Goal: Task Accomplishment & Management: Complete application form

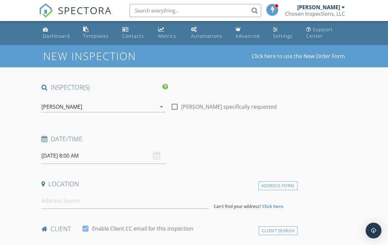
click at [130, 150] on input "09/30/2025 8:00 AM" at bounding box center [103, 156] width 124 height 16
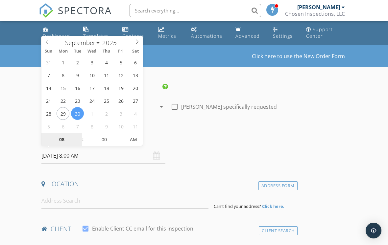
type input "09/26/2025 8:00 AM"
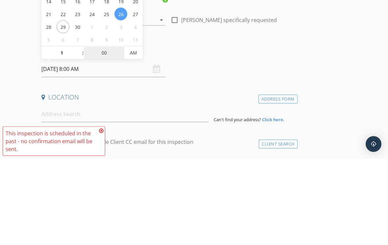
click at [104, 133] on input "00" at bounding box center [104, 139] width 40 height 13
type input "01"
type input "09/26/2025 1:00 AM"
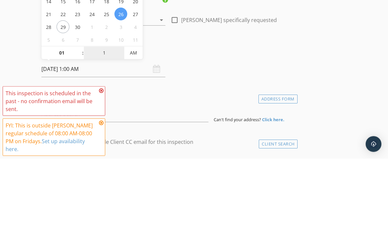
type input "15"
type input "09/26/2025 1:15 PM"
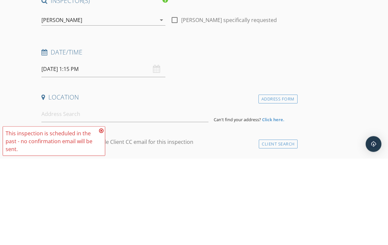
click at [205, 135] on div "Date/Time 09/26/2025 1:15 PM" at bounding box center [168, 149] width 259 height 29
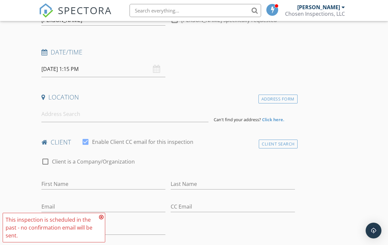
click at [101, 218] on icon at bounding box center [101, 217] width 5 height 5
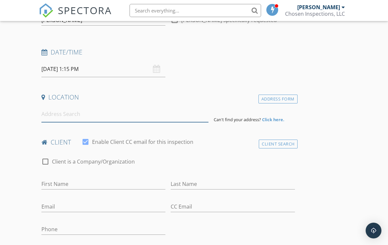
click at [145, 109] on input at bounding box center [124, 114] width 167 height 16
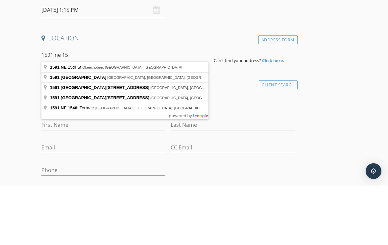
type input "1591 NE 15th St, Okeechobee, FL, USA"
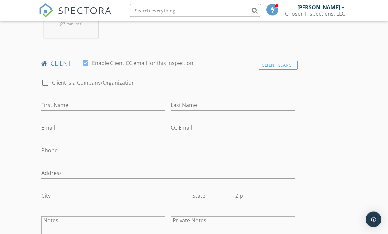
scroll to position [300, 0]
click at [49, 78] on div at bounding box center [45, 82] width 11 height 11
checkbox input "true"
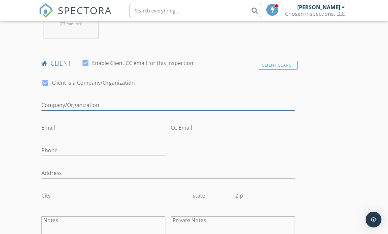
click at [94, 105] on input "Enable Client CC email for this inspection" at bounding box center [167, 105] width 253 height 11
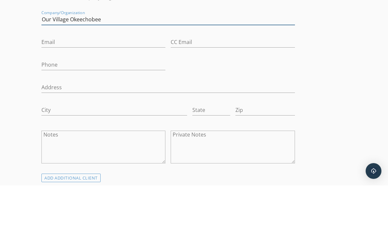
scroll to position [338, 0]
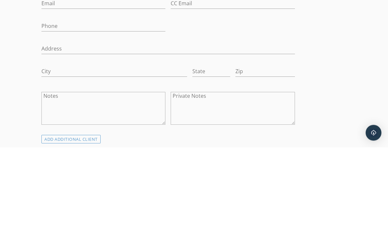
type input "Our Village Okeechobee"
click at [67, 130] on input "Address" at bounding box center [167, 135] width 253 height 11
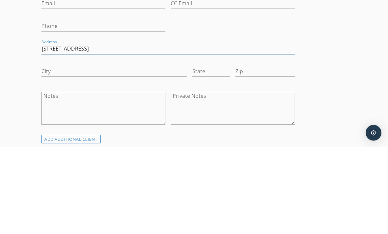
type input "[STREET_ADDRESS]"
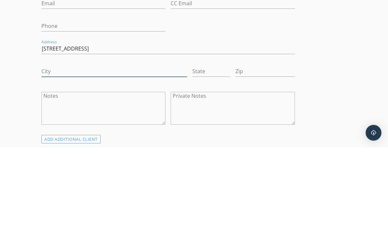
click at [157, 153] on input "City" at bounding box center [114, 158] width 146 height 11
type input "Okeechobee"
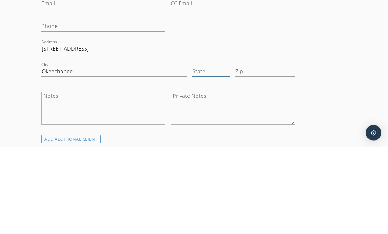
type input "FL"
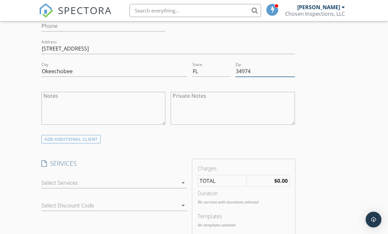
click at [262, 68] on input "34974" at bounding box center [264, 71] width 59 height 11
type input "34972"
click at [336, 95] on div "INSPECTOR(S) check_box Matthew Chesser PRIMARY Matthew Chesser arrow_drop_down …" at bounding box center [194, 232] width 310 height 1146
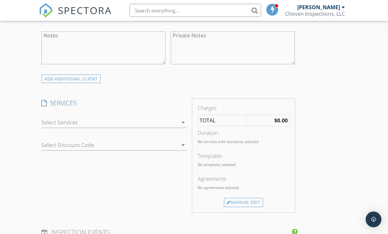
scroll to position [485, 0]
click at [181, 120] on icon "arrow_drop_down" at bounding box center [183, 123] width 8 height 8
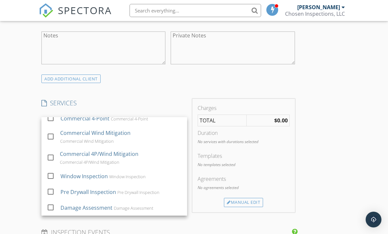
scroll to position [438, 0]
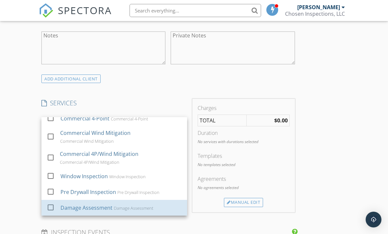
click at [103, 206] on div "Damage Assessment" at bounding box center [86, 208] width 52 height 8
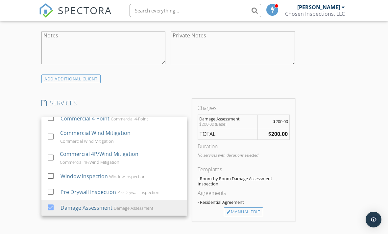
click at [24, 181] on div "New Inspection Click here to use the New Order Form INSPECTOR(S) check_box Matt…" at bounding box center [194, 164] width 388 height 1209
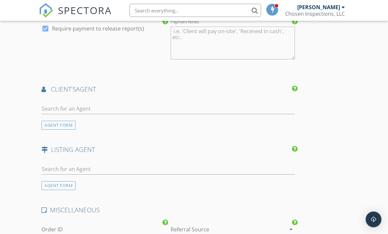
scroll to position [769, 0]
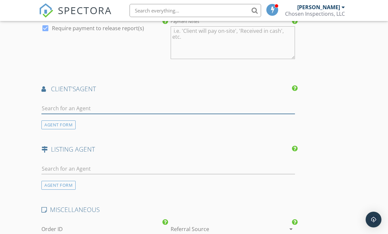
click at [238, 108] on input "text" at bounding box center [167, 108] width 253 height 11
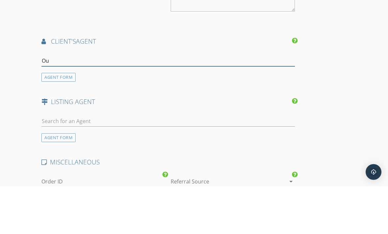
type input "Our"
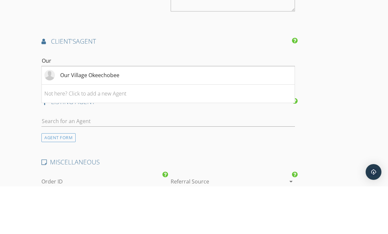
click at [108, 118] on div "Our Village Okeechobee" at bounding box center [81, 123] width 75 height 11
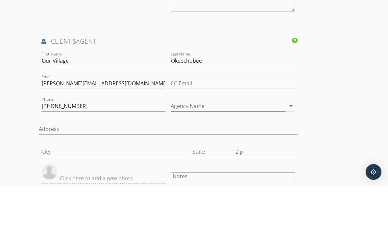
scroll to position [816, 0]
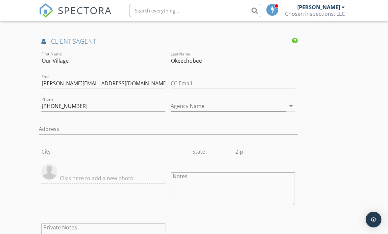
click at [51, 170] on img at bounding box center [49, 172] width 16 height 16
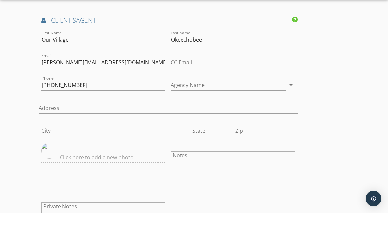
scroll to position [837, 0]
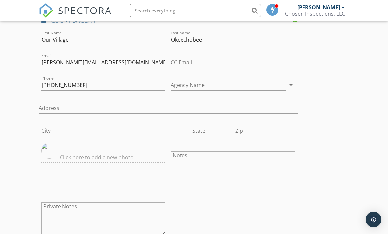
click at [51, 147] on img at bounding box center [49, 151] width 16 height 16
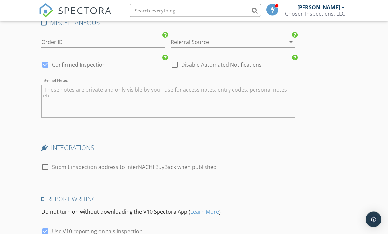
scroll to position [1189, 0]
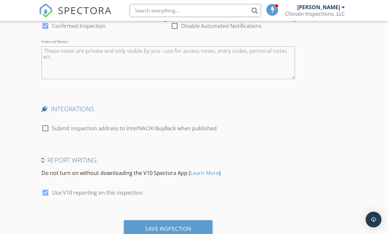
click at [177, 227] on div "Save Inspection" at bounding box center [168, 229] width 46 height 7
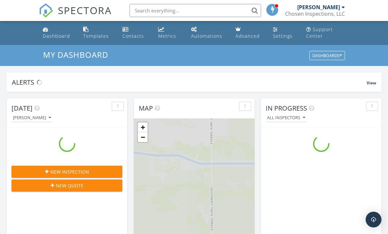
scroll to position [599, 388]
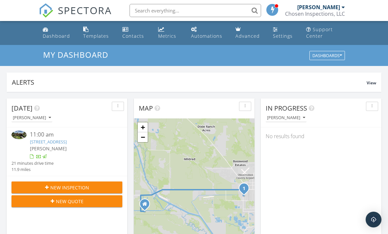
click at [126, 35] on div "Contacts" at bounding box center [133, 36] width 22 height 6
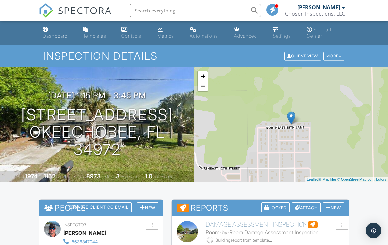
click at [93, 11] on span "SPECTORA" at bounding box center [85, 10] width 54 height 14
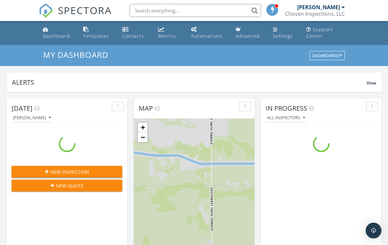
scroll to position [599, 388]
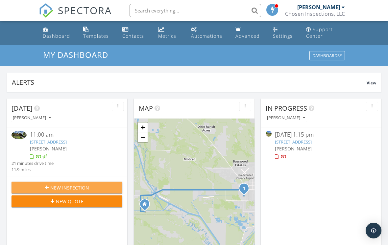
click at [77, 186] on span "New Inspection" at bounding box center [69, 187] width 39 height 7
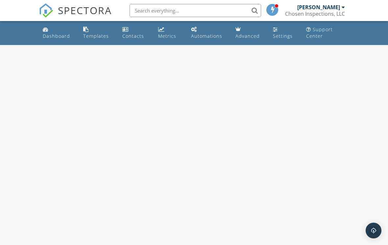
select select "8"
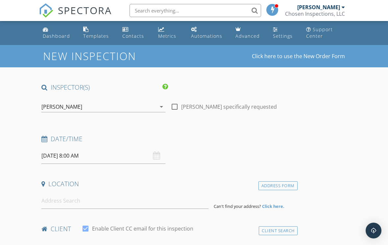
click at [107, 155] on input "09/30/2025 8:00 AM" at bounding box center [103, 156] width 124 height 16
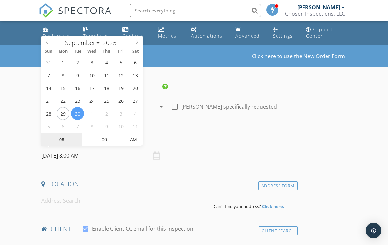
type input "09/26/2025 8:00 AM"
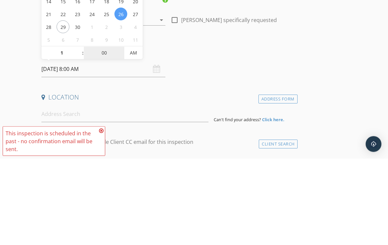
click at [108, 133] on input "00" at bounding box center [104, 139] width 40 height 13
type input "01"
type input "09/26/2025 1:00 AM"
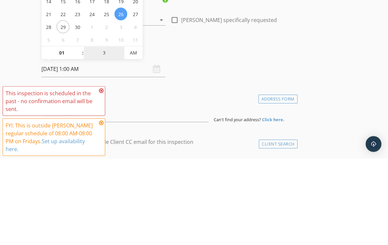
type input "30"
type input "[DATE] 1:30 PM"
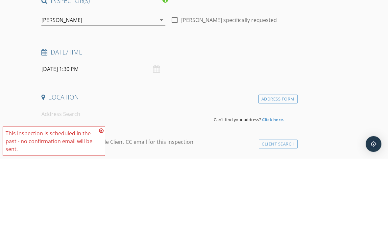
click at [215, 135] on div "Date/Time 09/26/2025 1:30 PM" at bounding box center [168, 149] width 259 height 29
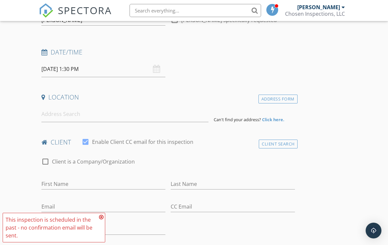
click at [101, 219] on icon at bounding box center [101, 217] width 5 height 5
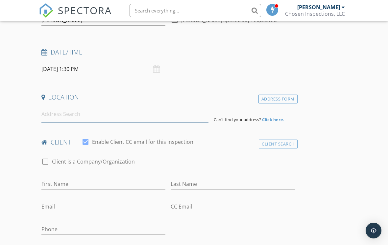
click at [124, 115] on input at bounding box center [124, 114] width 167 height 16
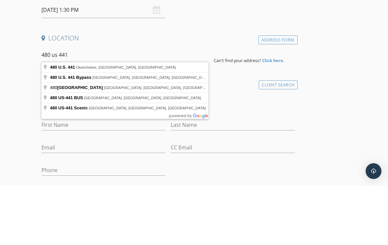
type input "480 U.S. 441, Okeechobee, [GEOGRAPHIC_DATA], [GEOGRAPHIC_DATA]"
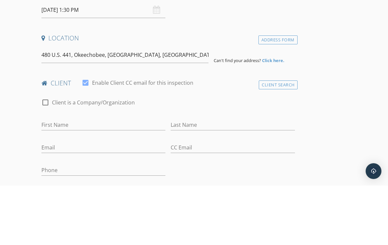
scroll to position [146, 0]
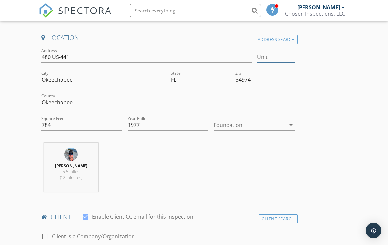
click at [270, 58] on input "Unit" at bounding box center [276, 57] width 38 height 11
type input "10"
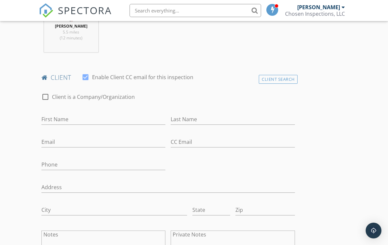
scroll to position [290, 0]
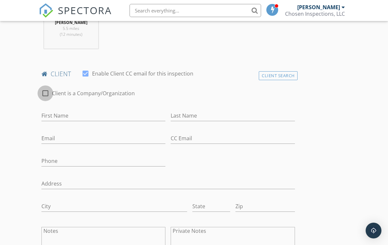
click at [48, 90] on div at bounding box center [45, 93] width 11 height 11
checkbox input "true"
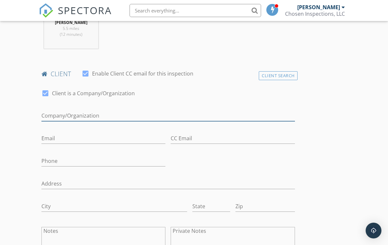
click at [58, 115] on input "Enable Client CC email for this inspection" at bounding box center [167, 115] width 253 height 11
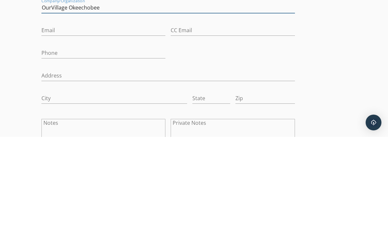
type input "OurVillage Okeechobee"
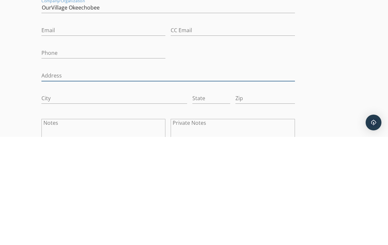
click at [180, 178] on input "Address" at bounding box center [167, 183] width 253 height 11
type input "205 NE 2nd St"
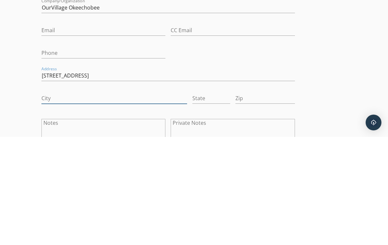
click at [146, 201] on input "City" at bounding box center [114, 206] width 146 height 11
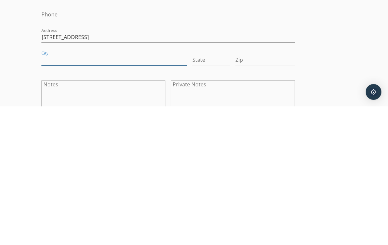
type input "Okeechobee"
type input "FL"
click at [267, 193] on input "Zip" at bounding box center [264, 198] width 59 height 11
type input "34972"
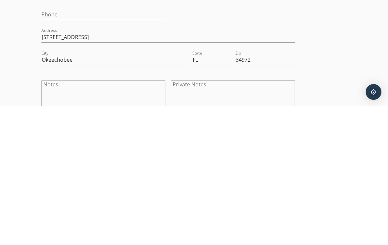
scroll to position [436, 0]
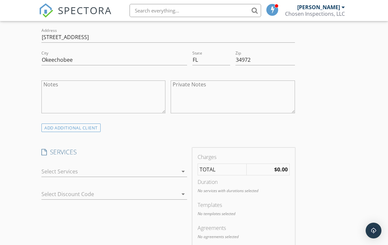
click at [53, 168] on div at bounding box center [109, 171] width 136 height 11
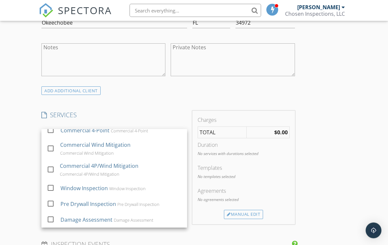
scroll to position [479, 0]
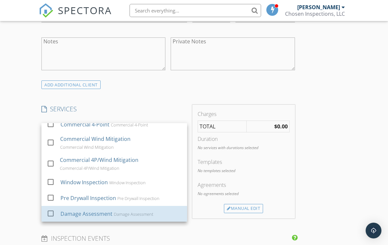
click at [96, 210] on div "Damage Assessment" at bounding box center [86, 214] width 52 height 8
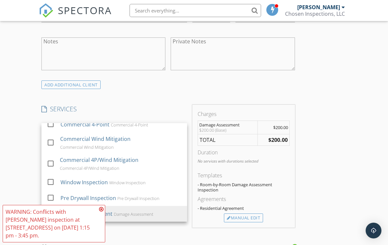
click at [101, 212] on icon at bounding box center [101, 209] width 5 height 5
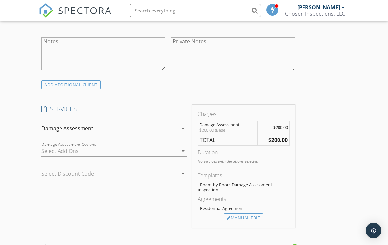
click at [332, 118] on div "INSPECTOR(S) check_box Matthew Chesser PRIMARY Matthew Chesser arrow_drop_down …" at bounding box center [194, 181] width 310 height 1155
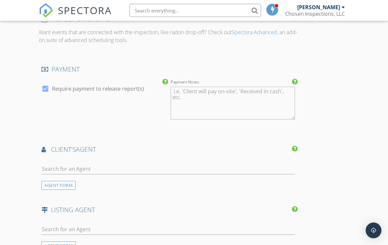
scroll to position [708, 0]
click at [49, 165] on input "text" at bounding box center [167, 169] width 253 height 11
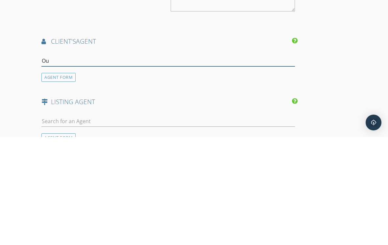
type input "Our"
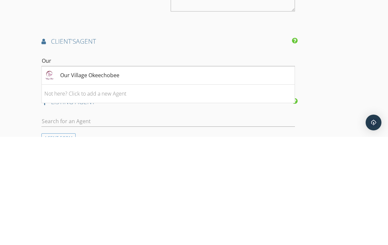
click at [87, 179] on div "Our Village Okeechobee" at bounding box center [89, 183] width 59 height 8
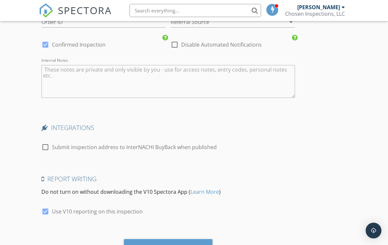
scroll to position [1190, 0]
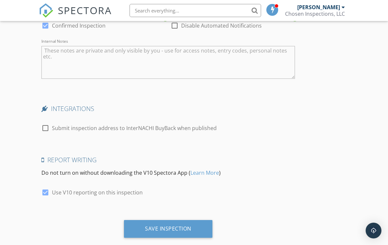
click at [180, 225] on div "Save Inspection" at bounding box center [168, 228] width 46 height 7
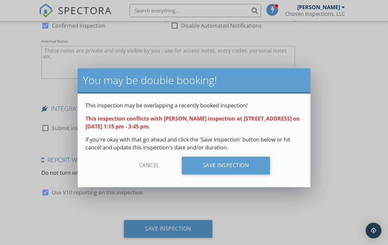
click at [232, 163] on div "Save Inspection" at bounding box center [226, 166] width 88 height 18
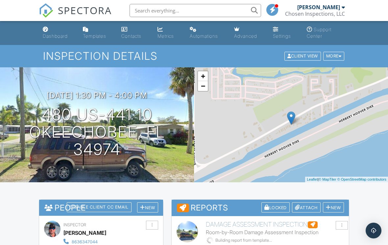
click at [74, 12] on span "SPECTORA" at bounding box center [85, 10] width 54 height 14
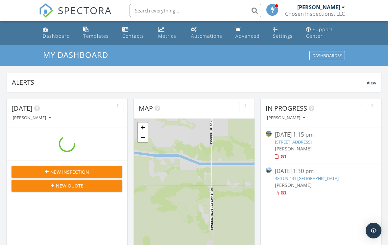
scroll to position [599, 388]
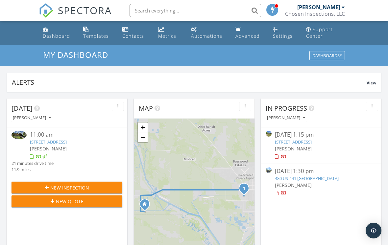
click at [64, 184] on span "New Inspection" at bounding box center [69, 187] width 39 height 7
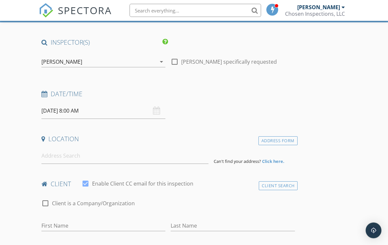
click at [55, 110] on input "[DATE] 8:00 AM" at bounding box center [103, 111] width 124 height 16
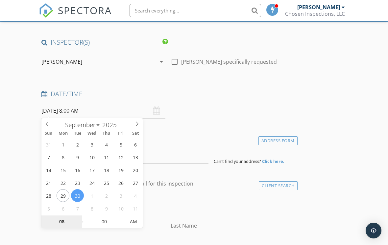
type input "[DATE] 8:00 AM"
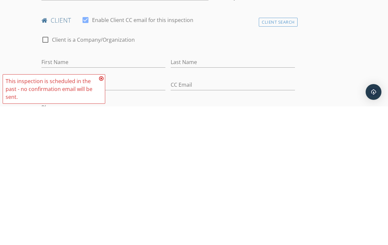
click at [103, 215] on icon at bounding box center [101, 217] width 5 height 5
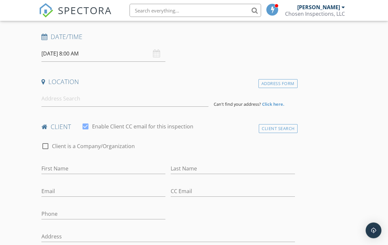
scroll to position [101, 0]
click at [114, 53] on input "[DATE] 8:00 AM" at bounding box center [103, 55] width 124 height 16
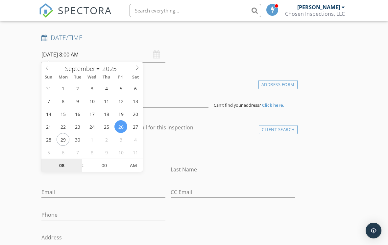
click at [60, 164] on input "08" at bounding box center [61, 165] width 40 height 13
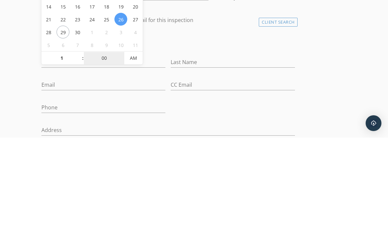
click at [106, 159] on input "00" at bounding box center [104, 165] width 40 height 13
type input "01"
type input "[DATE] 1:00 AM"
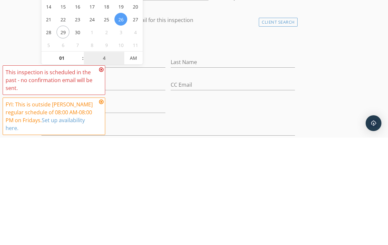
type input "45"
type input "[DATE] 1:45 PM"
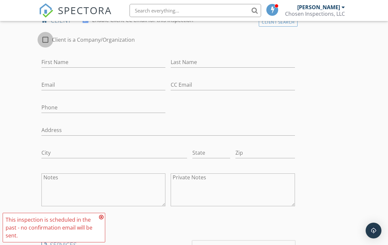
click at [45, 34] on div at bounding box center [45, 39] width 11 height 11
checkbox input "true"
click at [102, 220] on icon at bounding box center [101, 217] width 5 height 5
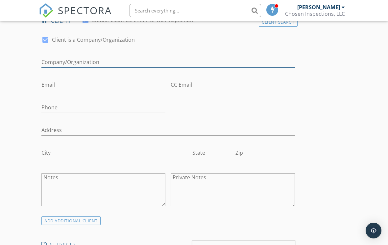
click at [140, 60] on input "Enable Client CC email for this inspection" at bounding box center [167, 62] width 253 height 11
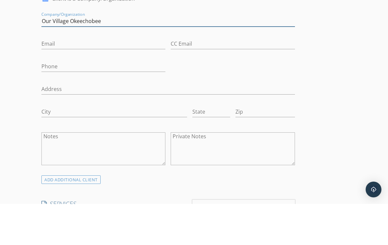
type input "Our Village Okeechobee"
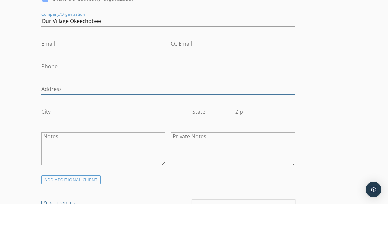
click at [49, 125] on input "Address" at bounding box center [167, 130] width 253 height 11
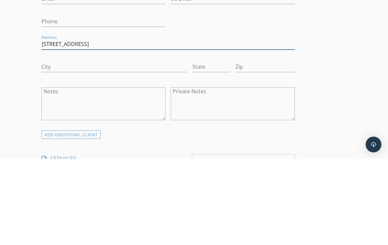
type input "205 NE 2nd St"
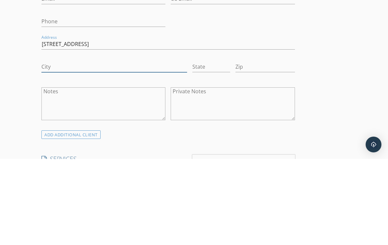
click at [156, 148] on input "City" at bounding box center [114, 153] width 146 height 11
click at [104, 148] on input "City" at bounding box center [114, 153] width 146 height 11
type input "Okeechobee"
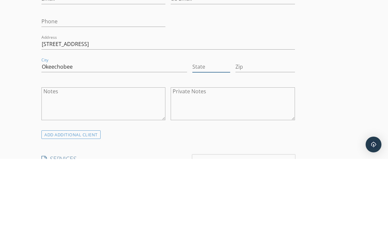
click at [208, 148] on input "State" at bounding box center [211, 153] width 38 height 11
type input "FL"
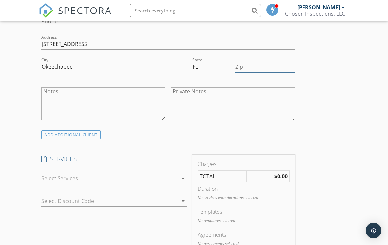
click at [254, 68] on input "Zip" at bounding box center [264, 66] width 59 height 11
type input "34972"
click at [61, 176] on div at bounding box center [109, 178] width 136 height 11
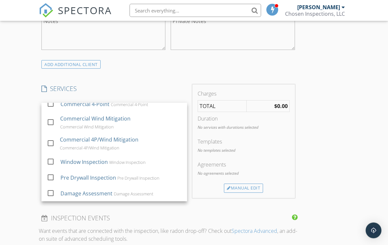
scroll to position [365, 0]
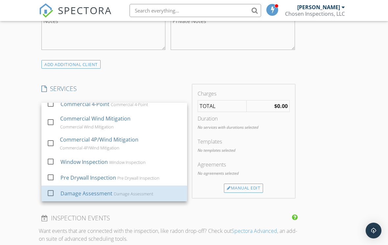
click at [109, 191] on div "Damage Assessment" at bounding box center [86, 194] width 52 height 8
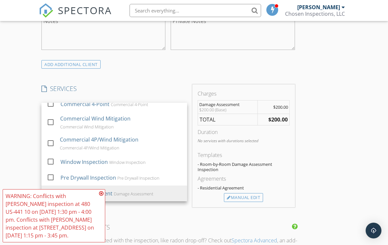
click at [338, 142] on div "INSPECTOR(S) check_box Matthew Chesser PRIMARY Matthew Chesser arrow_drop_down …" at bounding box center [194, 228] width 310 height 1021
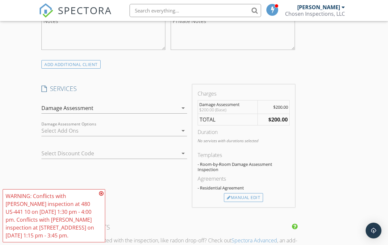
click at [101, 196] on icon at bounding box center [101, 193] width 5 height 5
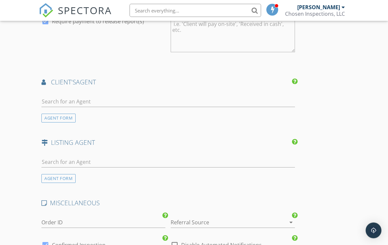
scroll to position [642, 0]
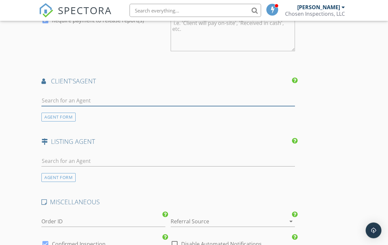
click at [177, 96] on input "text" at bounding box center [167, 101] width 253 height 11
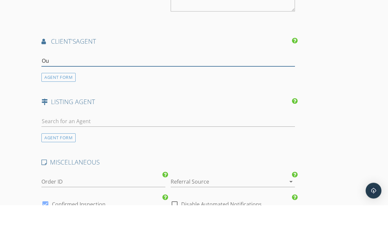
type input "Our"
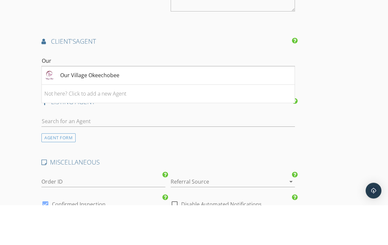
click at [98, 111] on div "Our Village Okeechobee" at bounding box center [89, 115] width 59 height 8
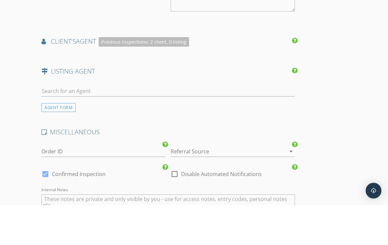
scroll to position [682, 0]
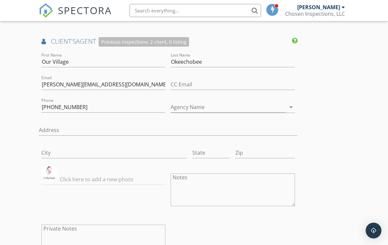
click at [348, 119] on div "INSPECTOR(S) check_box Matthew Chesser PRIMARY Matthew Chesser arrow_drop_down …" at bounding box center [194, 9] width 310 height 1216
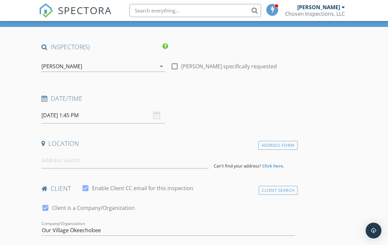
scroll to position [41, 0]
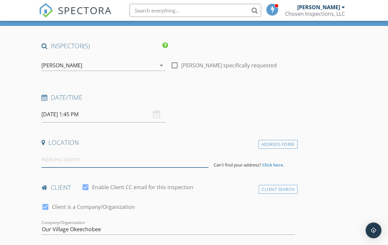
click at [51, 163] on input at bounding box center [124, 160] width 167 height 16
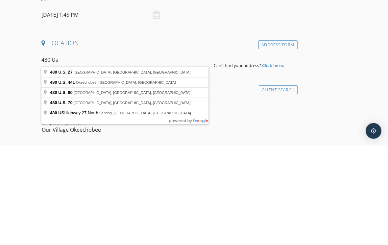
type input "480 U.S. 441, Okeechobee, FL, USA"
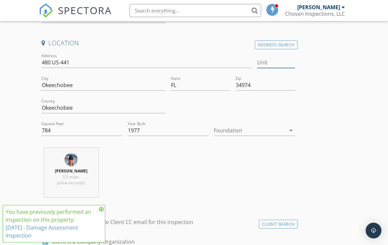
click at [270, 63] on input "Unit" at bounding box center [276, 62] width 38 height 11
type input "11"
click at [99, 212] on icon at bounding box center [101, 209] width 5 height 5
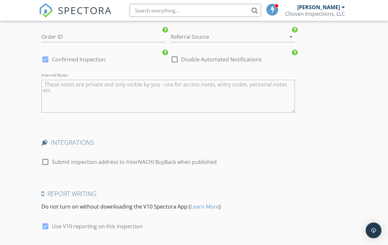
scroll to position [1190, 0]
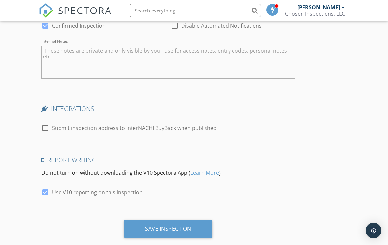
click at [182, 228] on div "Save Inspection" at bounding box center [168, 228] width 46 height 7
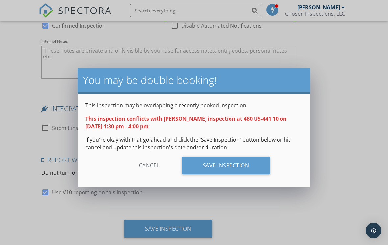
click at [226, 165] on div "Save Inspection" at bounding box center [226, 166] width 88 height 18
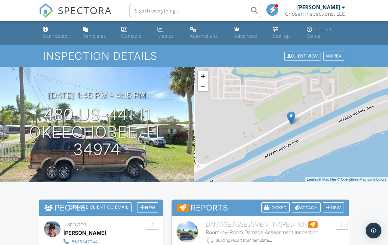
click at [53, 9] on img at bounding box center [46, 10] width 14 height 14
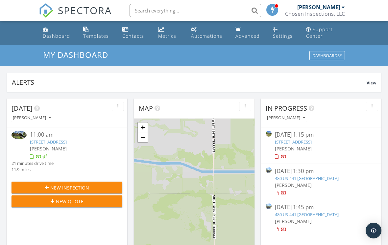
scroll to position [44, 0]
